Goal: Information Seeking & Learning: Learn about a topic

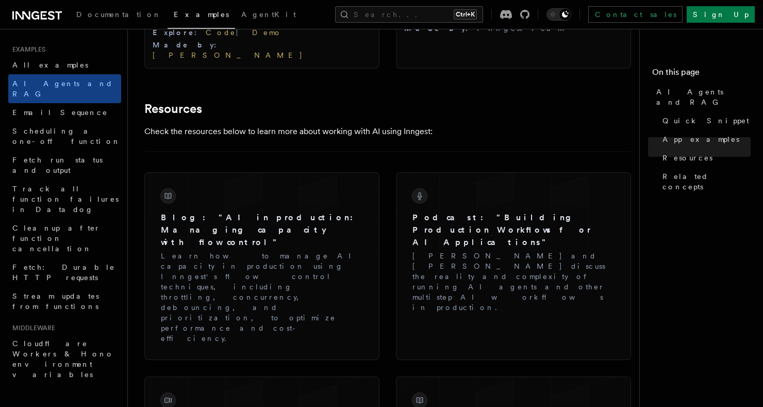
scroll to position [1387, 0]
click at [88, 127] on span "Scheduling a one-off function" at bounding box center [66, 136] width 108 height 19
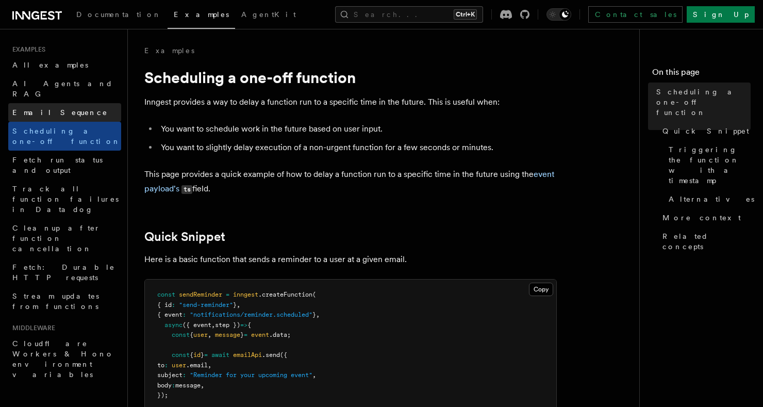
click at [87, 108] on link "Email Sequence" at bounding box center [64, 112] width 113 height 19
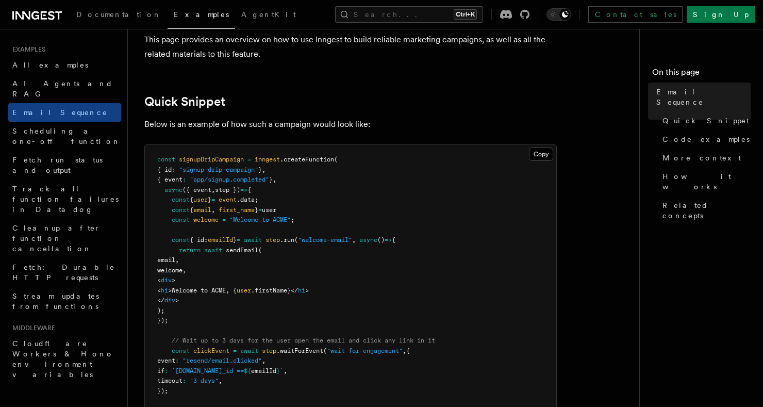
scroll to position [211, 0]
click at [30, 127] on span "Scheduling a one-off function" at bounding box center [66, 136] width 108 height 19
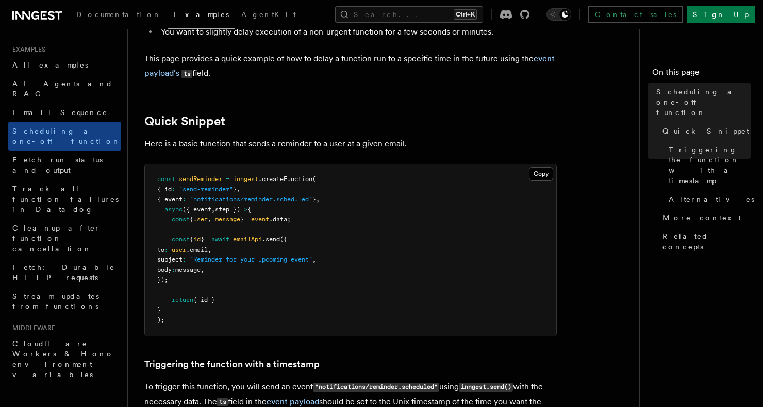
scroll to position [114, 0]
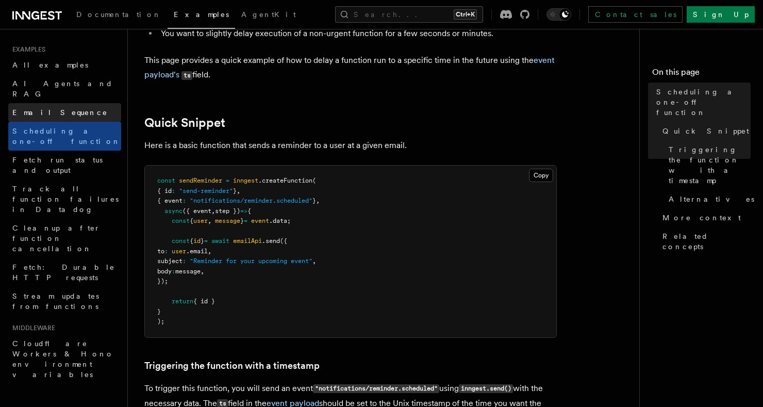
click at [26, 108] on span "Email Sequence" at bounding box center [59, 112] width 95 height 8
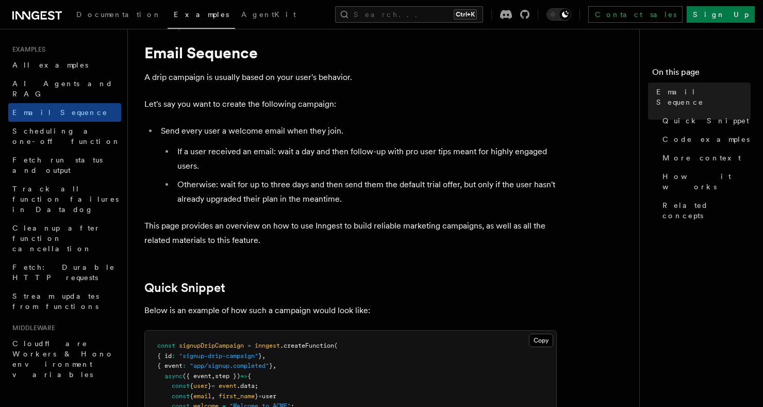
scroll to position [30, 0]
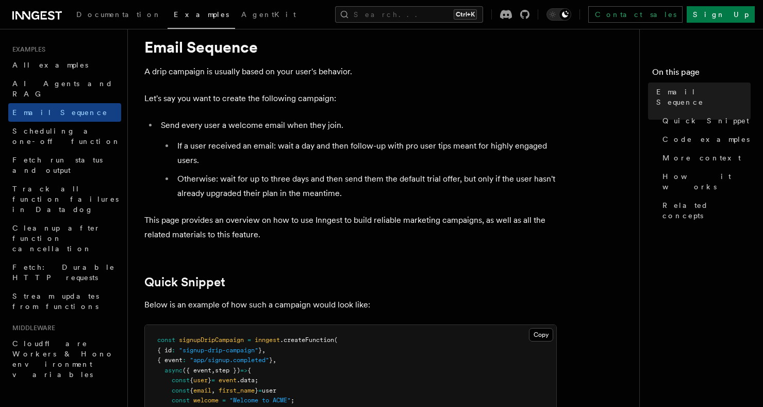
click at [760, 379] on nav "On this page Email Sequence Quick Snippet Code examples More context How it wor…" at bounding box center [701, 218] width 124 height 378
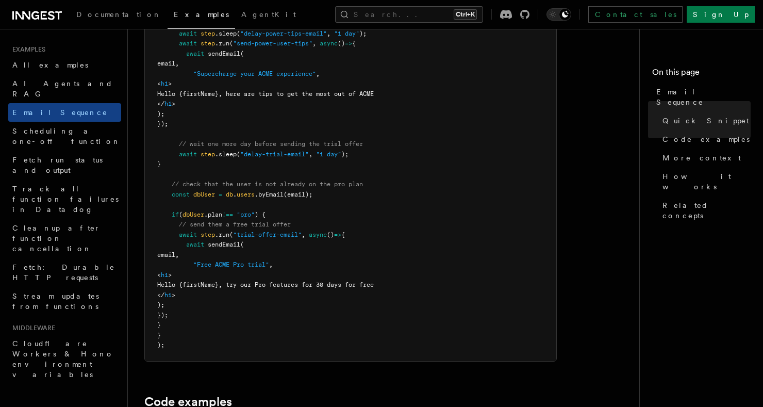
scroll to position [610, 0]
click at [49, 258] on link "Fetch: Durable HTTP requests" at bounding box center [64, 272] width 113 height 29
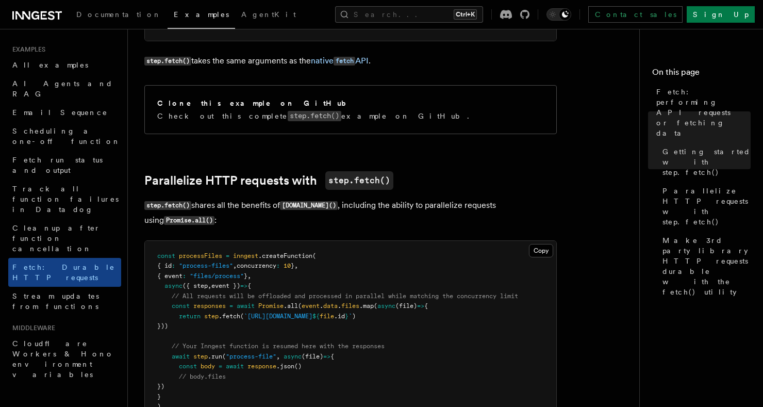
scroll to position [446, 0]
click at [44, 292] on span "Stream updates from functions" at bounding box center [55, 301] width 87 height 19
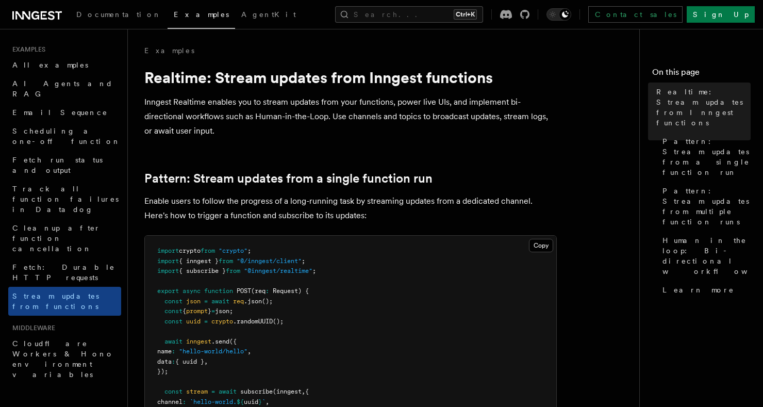
click at [30, 19] on icon at bounding box center [22, 15] width 15 height 8
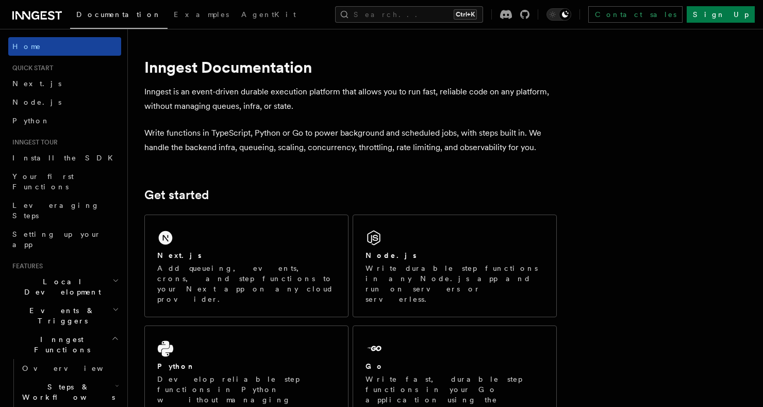
click at [29, 37] on link "Home" at bounding box center [64, 46] width 113 height 19
click at [33, 12] on icon at bounding box center [35, 15] width 8 height 8
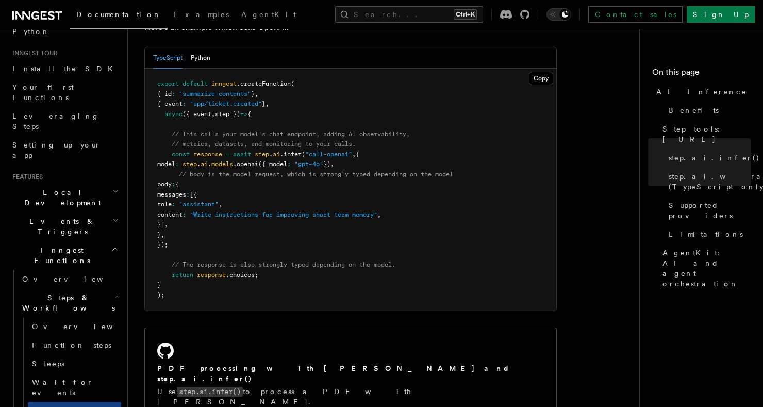
scroll to position [604, 0]
click at [36, 212] on h2 "Events & Triggers" at bounding box center [64, 226] width 113 height 29
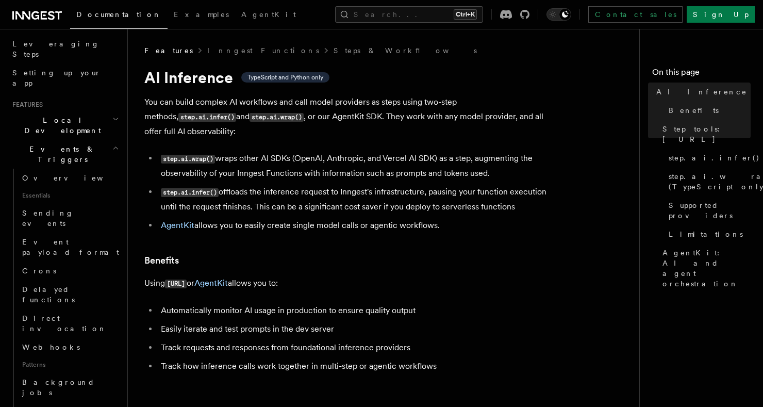
scroll to position [161, 0]
click at [34, 169] on link "Overview" at bounding box center [69, 178] width 103 height 19
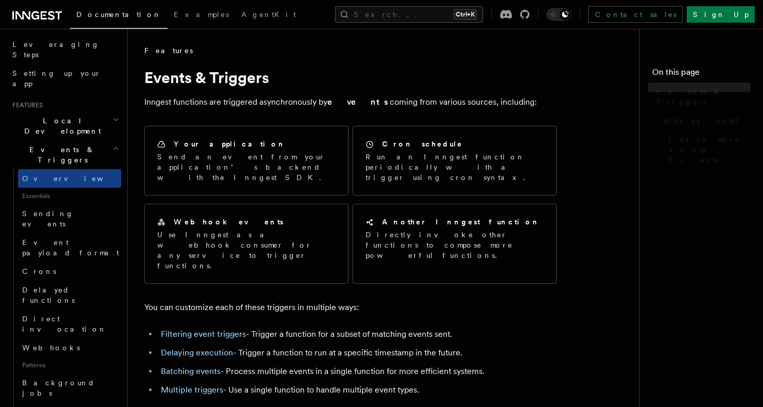
click at [30, 144] on span "Events & Triggers" at bounding box center [60, 154] width 104 height 21
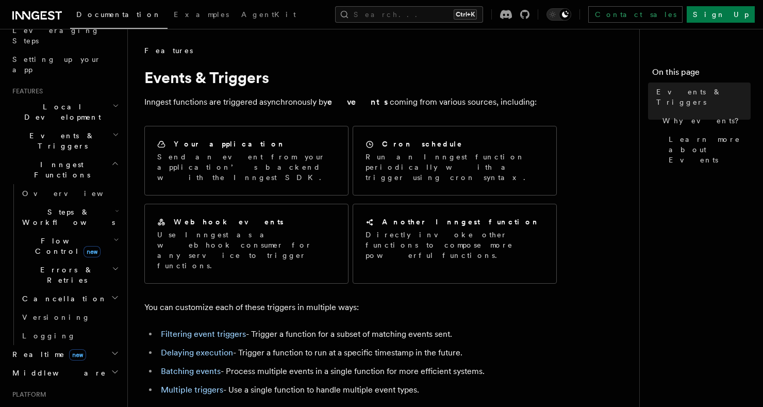
scroll to position [172, 0]
click at [23, 158] on h2 "Inngest Functions" at bounding box center [64, 172] width 113 height 29
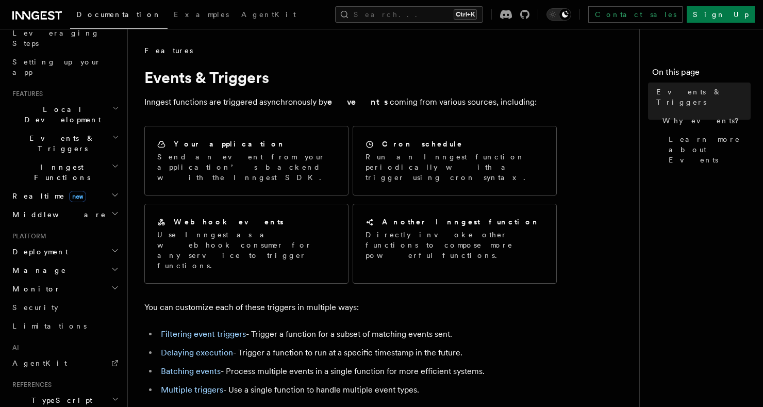
click at [26, 187] on h2 "Realtime new" at bounding box center [64, 196] width 113 height 19
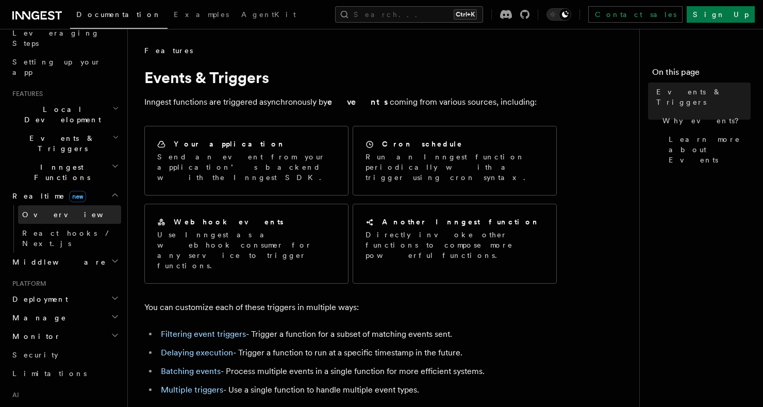
click at [29, 210] on span "Overview" at bounding box center [75, 214] width 106 height 8
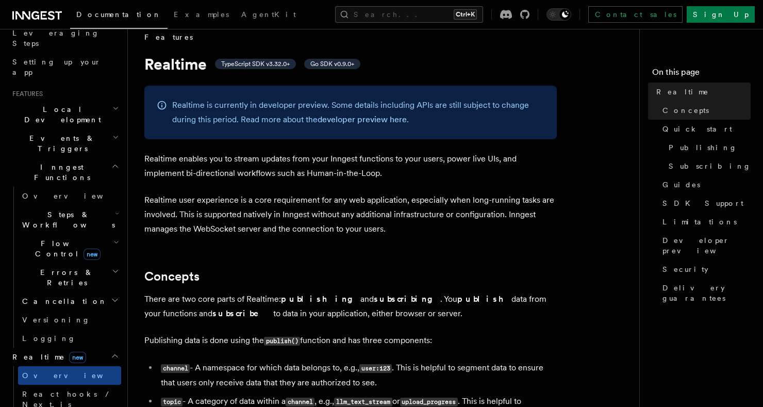
scroll to position [13, 0]
click at [29, 209] on span "Steps & Workflows" at bounding box center [66, 219] width 97 height 21
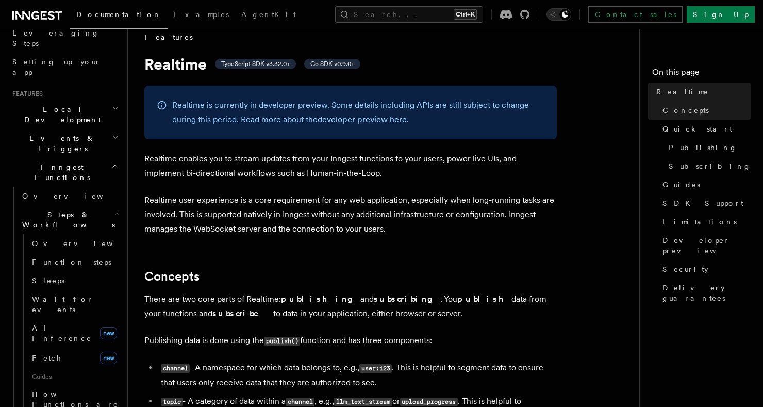
click at [755, 396] on nav "On this page Realtime Concepts Quick start Publishing Subscribing Guides SDK Su…" at bounding box center [701, 218] width 124 height 378
click at [755, 384] on nav "On this page Realtime Concepts Quick start Publishing Subscribing Guides SDK Su…" at bounding box center [701, 218] width 124 height 378
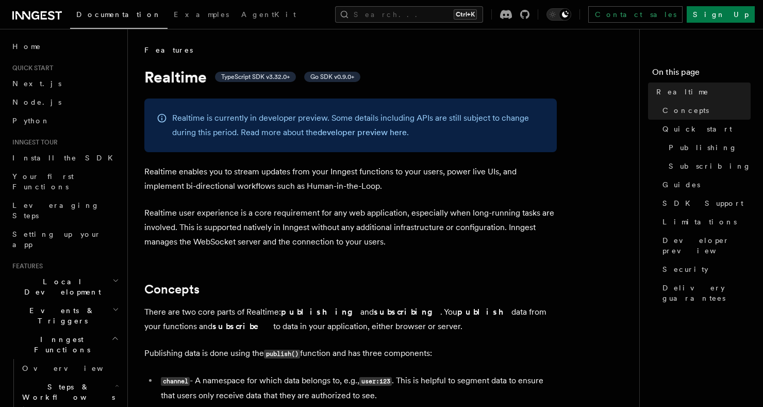
scroll to position [0, 0]
click at [18, 85] on span "Next.js" at bounding box center [36, 83] width 49 height 8
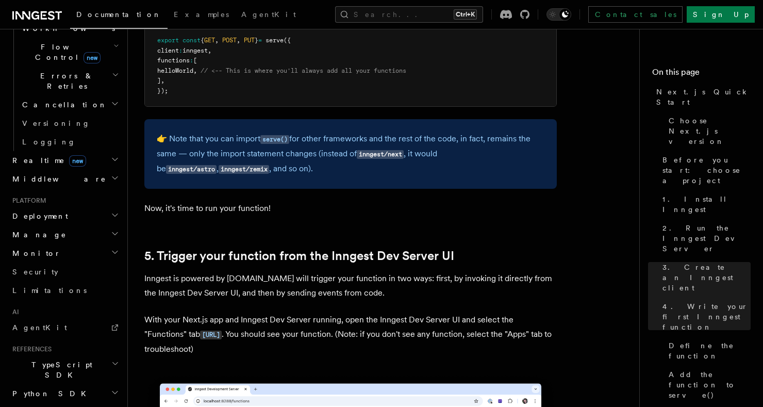
scroll to position [2185, 0]
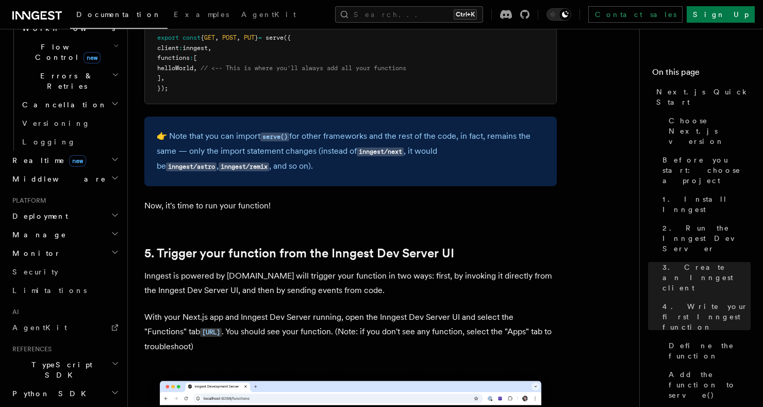
click at [39, 355] on h2 "TypeScript SDK" at bounding box center [64, 369] width 113 height 29
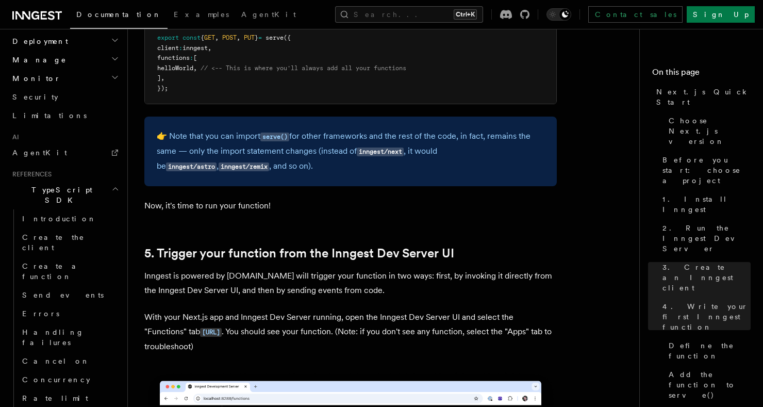
scroll to position [546, 0]
click at [30, 390] on span "Rate limit" at bounding box center [55, 395] width 66 height 10
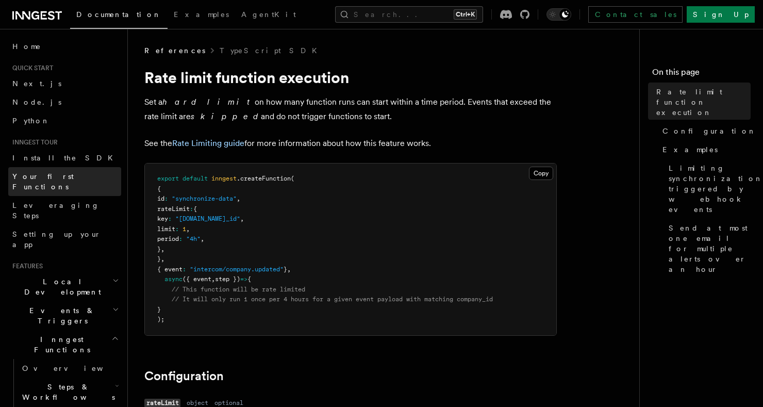
click at [32, 177] on span "Your first Functions" at bounding box center [42, 181] width 61 height 19
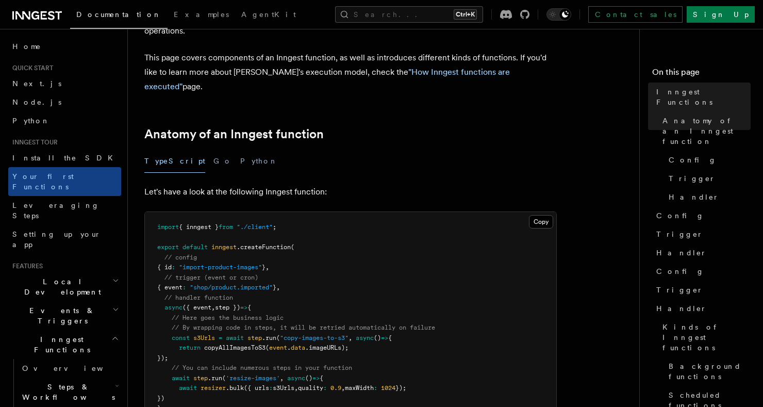
scroll to position [93, 0]
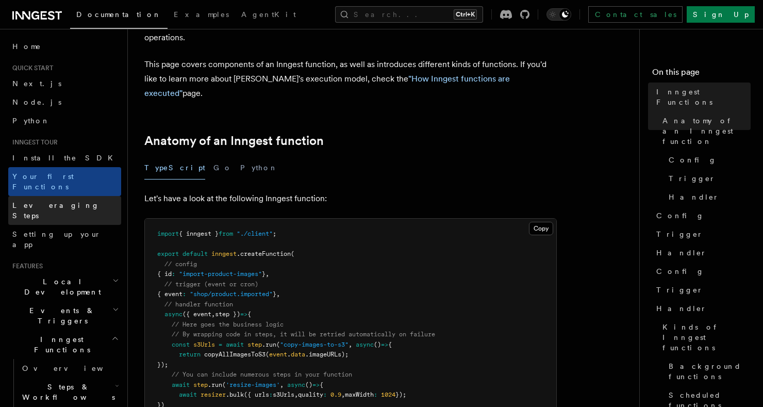
click at [38, 201] on span "Leveraging Steps" at bounding box center [55, 210] width 87 height 19
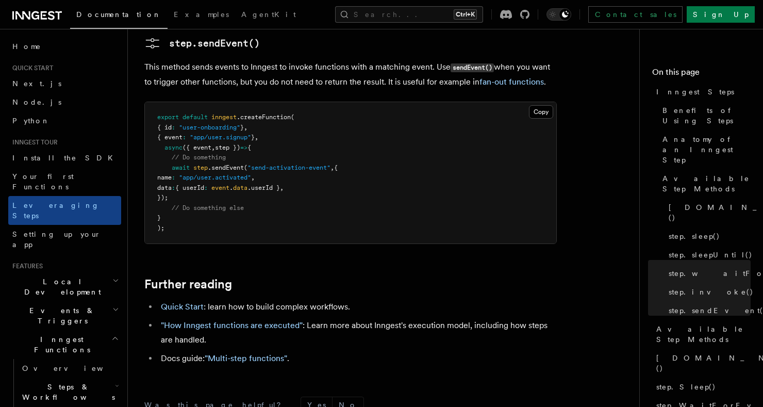
scroll to position [2237, 0]
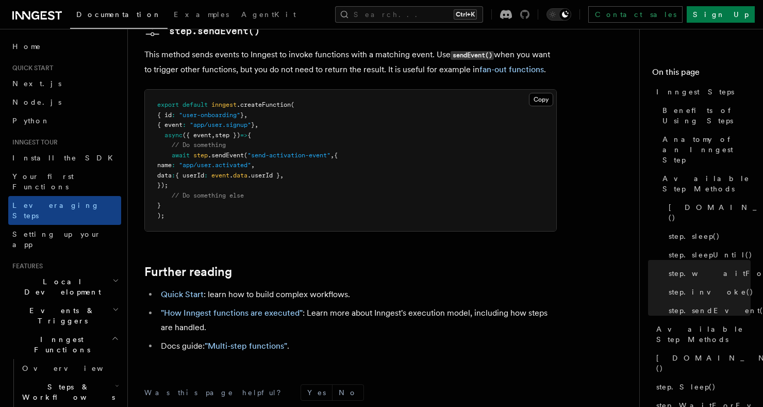
click at [530, 14] on icon at bounding box center [524, 14] width 9 height 9
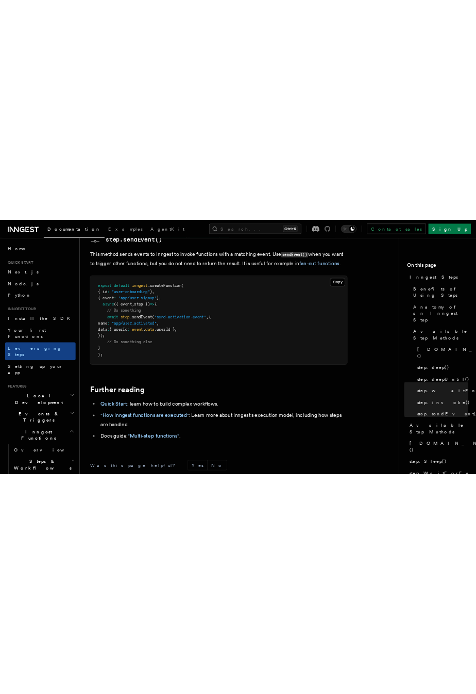
scroll to position [2234, 0]
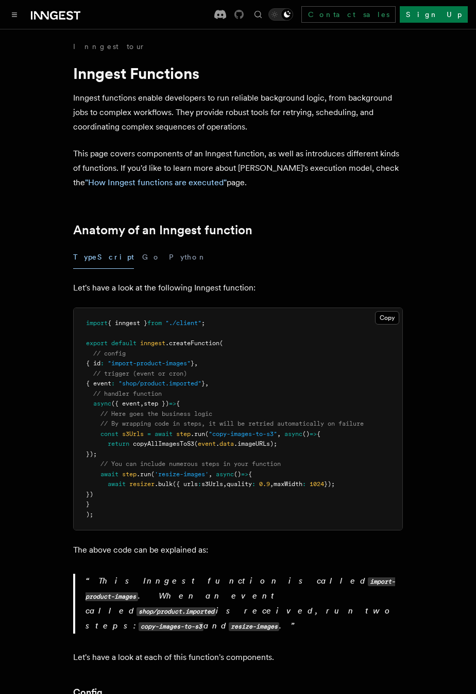
scroll to position [2234, 0]
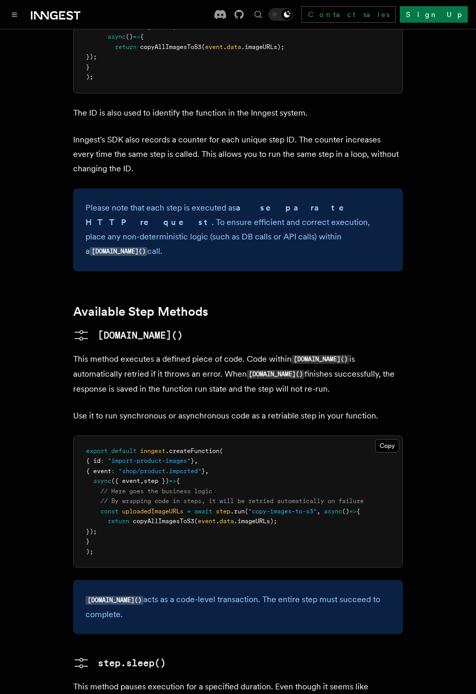
scroll to position [0, 0]
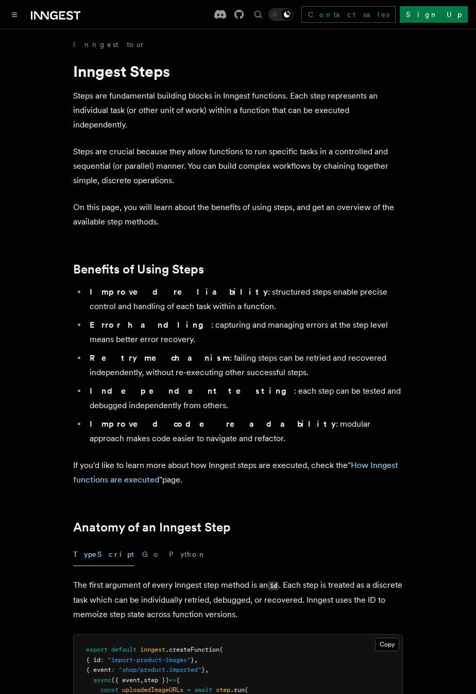
scroll to position [33, 0]
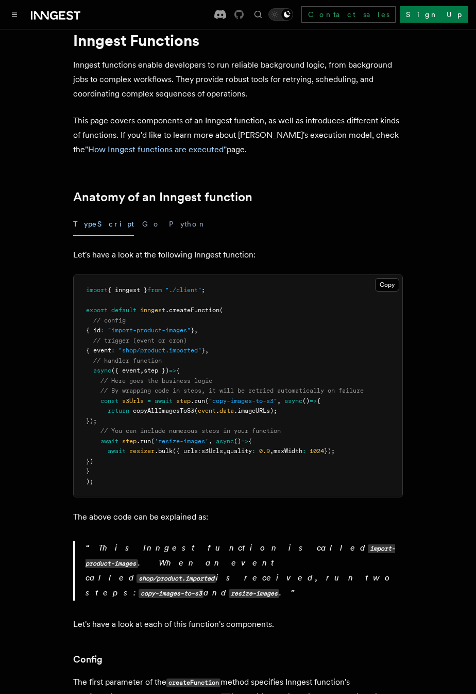
click at [244, 17] on icon at bounding box center [239, 14] width 9 height 9
